Goal: Task Accomplishment & Management: Complete application form

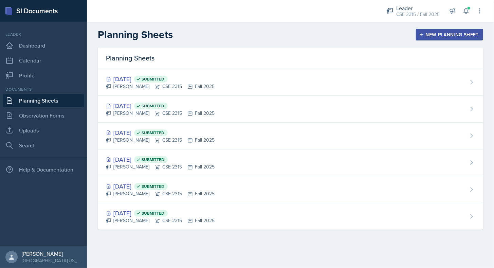
click at [471, 32] on div "New Planning Sheet" at bounding box center [449, 34] width 58 height 5
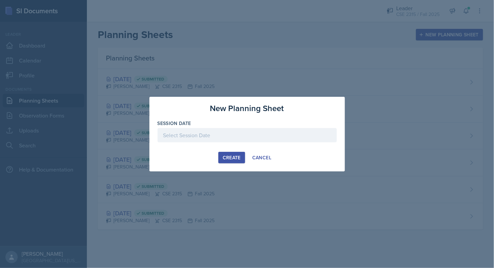
click at [235, 155] on div "Create" at bounding box center [232, 157] width 18 height 5
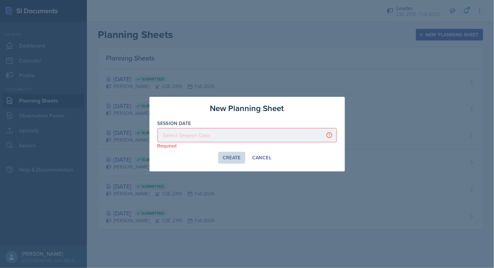
click at [212, 131] on div at bounding box center [247, 135] width 179 height 14
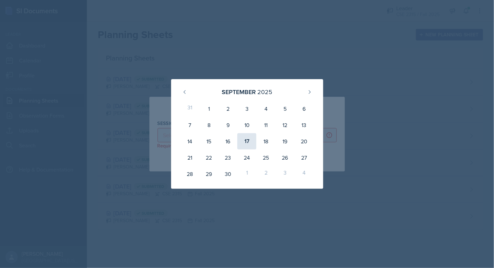
click at [244, 139] on div "17" at bounding box center [246, 141] width 19 height 16
type input "[DATE]"
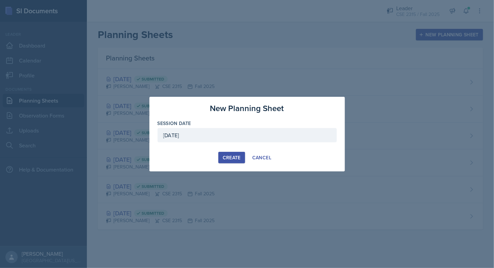
click at [216, 158] on div "Create Cancel" at bounding box center [247, 158] width 179 height 12
click at [230, 158] on div "Create" at bounding box center [232, 157] width 18 height 5
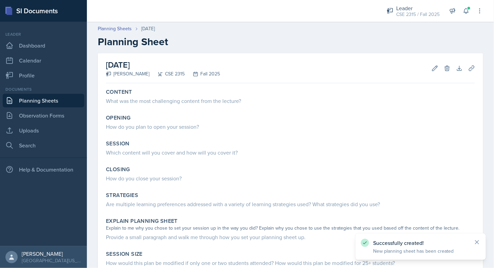
click at [56, 100] on link "Planning Sheets" at bounding box center [44, 101] width 82 height 14
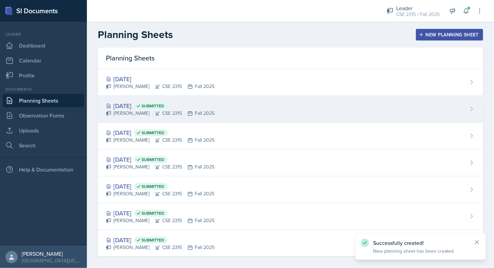
click at [139, 111] on div "[PERSON_NAME] CSE 2315 Fall 2025" at bounding box center [160, 113] width 109 height 7
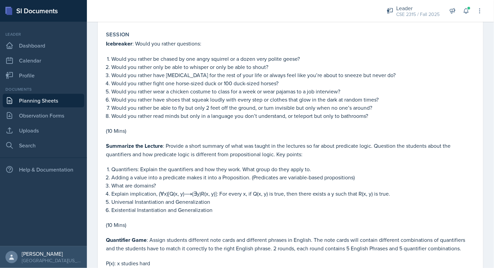
scroll to position [532, 0]
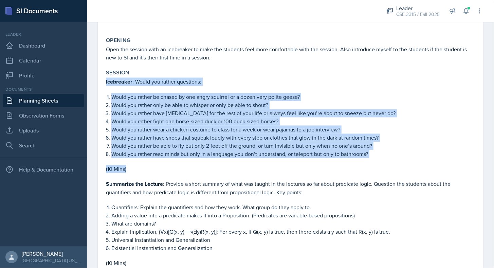
drag, startPoint x: 105, startPoint y: 76, endPoint x: 139, endPoint y: 166, distance: 96.2
copy div "Icebreaker : Would you rather questions: Would you rather be chased by one angr…"
click at [139, 166] on p "(10 Mins)" at bounding box center [290, 169] width 369 height 8
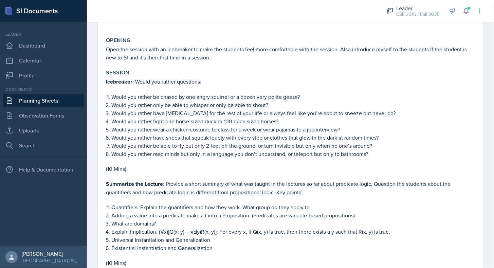
click at [42, 100] on link "Planning Sheets" at bounding box center [44, 101] width 82 height 14
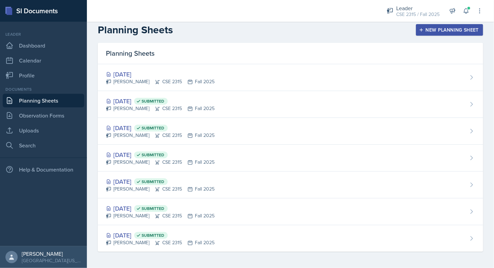
scroll to position [3, 0]
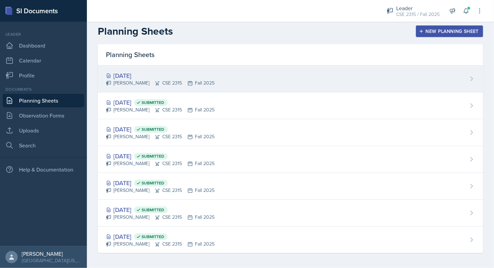
click at [119, 79] on div "[PERSON_NAME] CSE 2315 Fall 2025" at bounding box center [160, 82] width 109 height 7
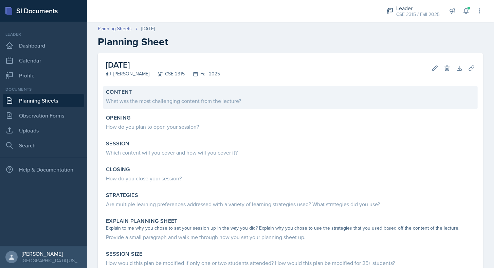
click at [162, 105] on div "Content What was the most challenging content from the lecture?" at bounding box center [290, 97] width 375 height 23
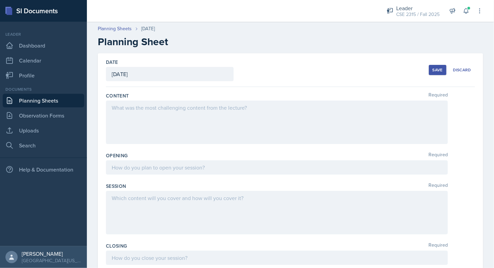
click at [153, 135] on div at bounding box center [277, 122] width 342 height 43
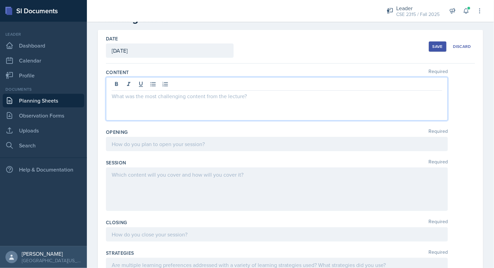
click at [135, 174] on p at bounding box center [277, 175] width 330 height 8
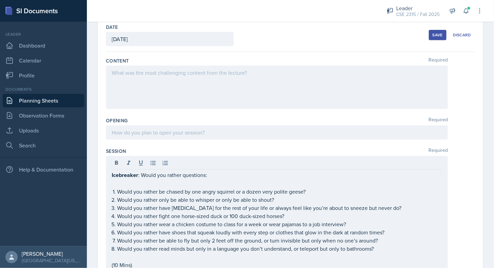
click at [132, 117] on div "Opening Required" at bounding box center [290, 120] width 369 height 7
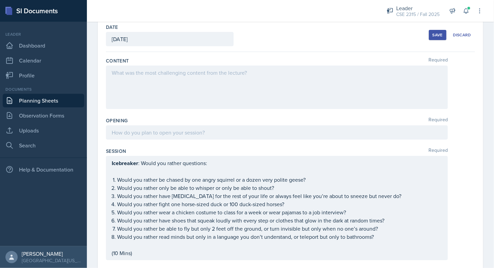
click at [434, 32] on div "Save" at bounding box center [438, 34] width 10 height 5
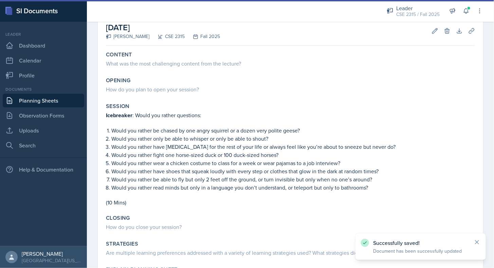
click at [65, 97] on link "Planning Sheets" at bounding box center [44, 101] width 82 height 14
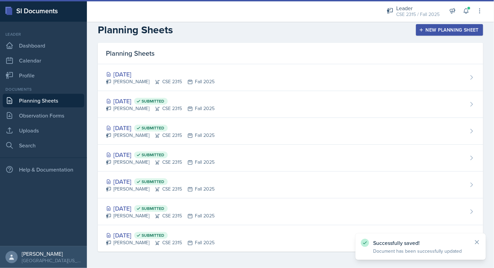
scroll to position [3, 0]
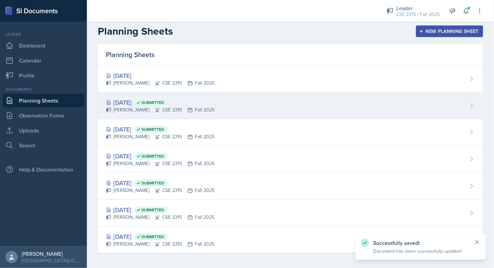
click at [129, 103] on div "[DATE] Submitted" at bounding box center [160, 102] width 109 height 9
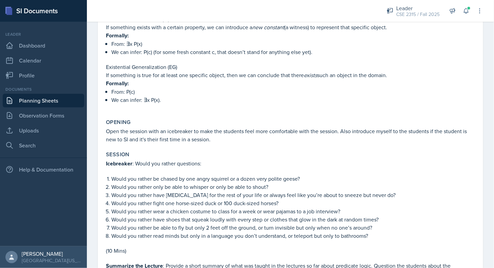
scroll to position [450, 0]
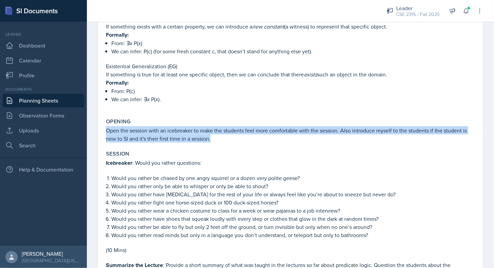
drag, startPoint x: 105, startPoint y: 127, endPoint x: 215, endPoint y: 135, distance: 110.4
click at [215, 135] on div "Opening Open the session with an icebreaker to make the students feel more comf…" at bounding box center [290, 130] width 375 height 30
copy p "Open the session with an icebreaker to make the students feel more comfortable …"
click at [215, 135] on p "Open the session with an icebreaker to make the students feel more comfortable …" at bounding box center [290, 134] width 369 height 16
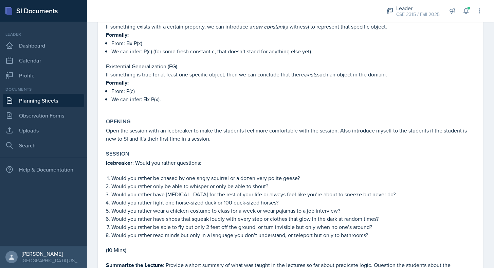
click at [60, 102] on link "Planning Sheets" at bounding box center [44, 101] width 82 height 14
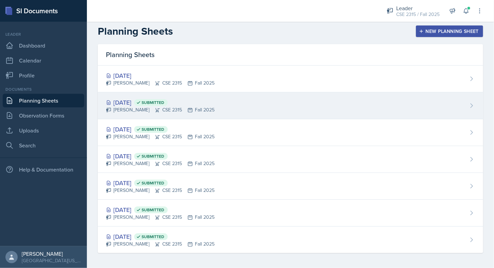
click at [134, 100] on div "[DATE] Submitted" at bounding box center [160, 102] width 109 height 9
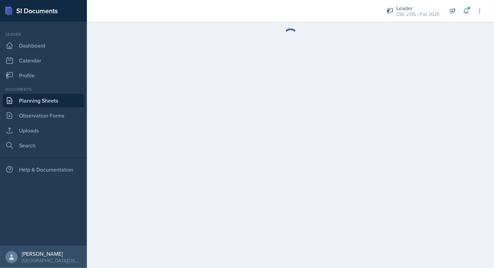
click at [34, 92] on div "Documents" at bounding box center [44, 89] width 82 height 6
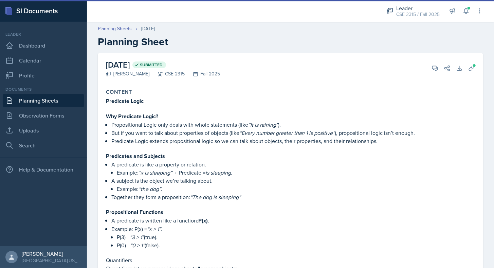
click at [37, 96] on link "Planning Sheets" at bounding box center [44, 101] width 82 height 14
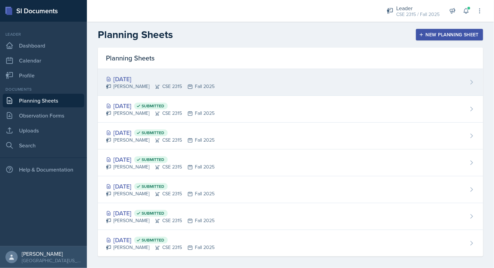
click at [143, 80] on div "[DATE]" at bounding box center [160, 78] width 109 height 9
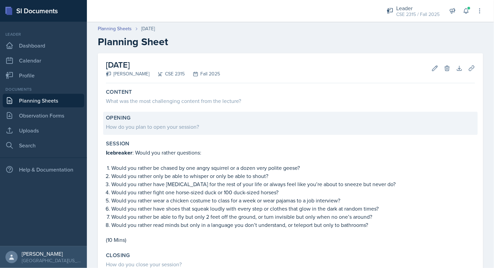
click at [144, 119] on div "Opening" at bounding box center [290, 117] width 369 height 7
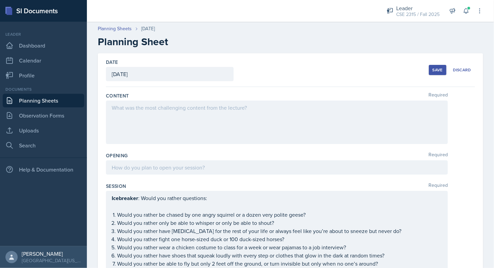
click at [124, 168] on div at bounding box center [277, 167] width 342 height 14
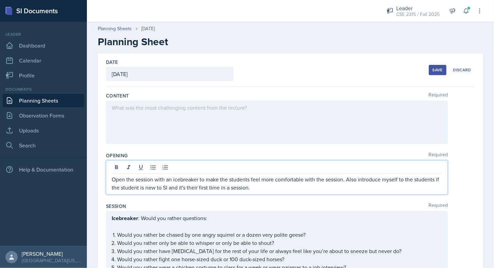
click at [173, 150] on div "Opening Required Open the session with an icebreaker to make the students feel …" at bounding box center [290, 174] width 369 height 51
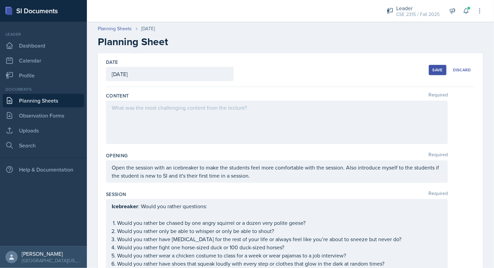
click at [429, 76] on div "Save Discard" at bounding box center [452, 70] width 46 height 16
click at [433, 69] on div "Save" at bounding box center [438, 69] width 10 height 5
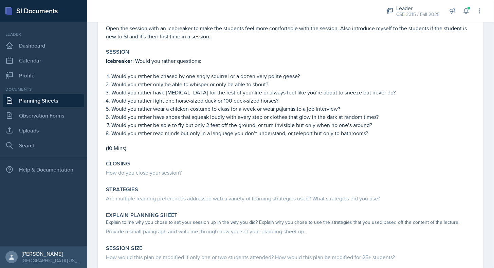
scroll to position [99, 0]
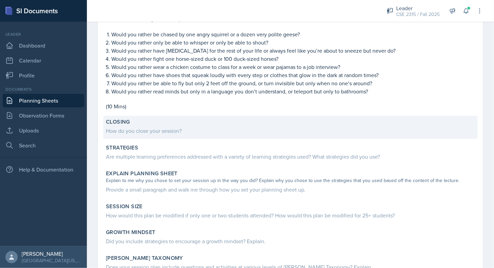
click at [144, 135] on div "Closing How do you close your session?" at bounding box center [290, 127] width 375 height 23
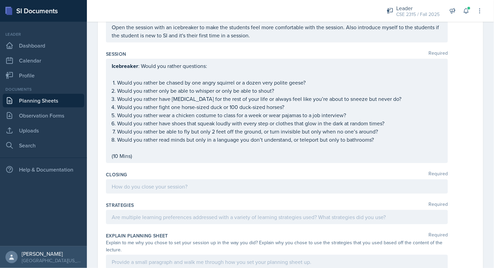
scroll to position [140, 0]
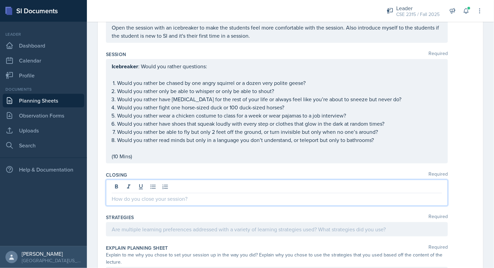
click at [145, 182] on div at bounding box center [277, 193] width 342 height 26
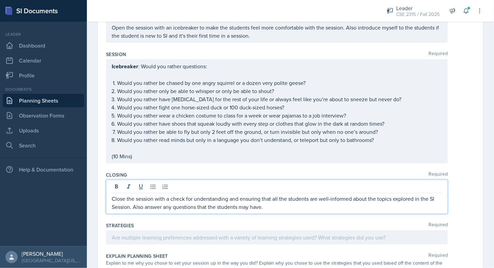
click at [195, 164] on div "Session Required Icebreaker : Would you rather questions: Would you rather be c…" at bounding box center [290, 108] width 369 height 121
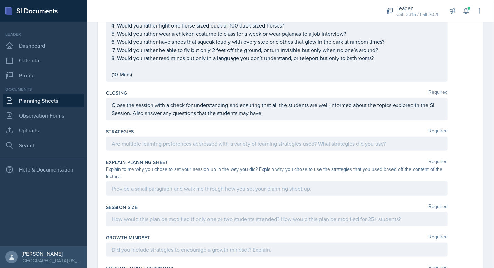
scroll to position [0, 0]
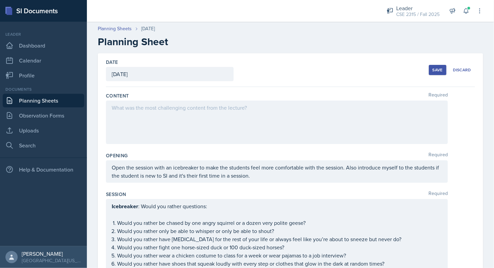
click at [440, 73] on button "Save" at bounding box center [438, 70] width 18 height 10
